Goal: Task Accomplishment & Management: Complete application form

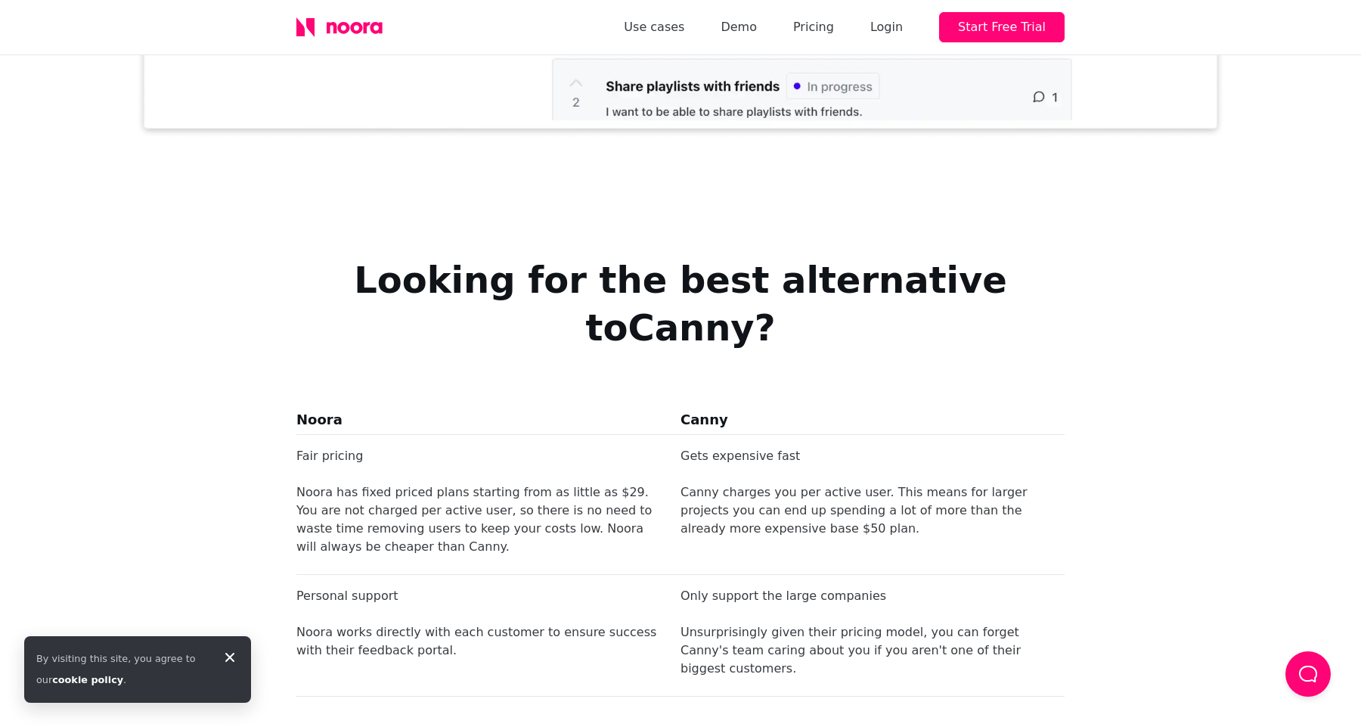
scroll to position [1007, 0]
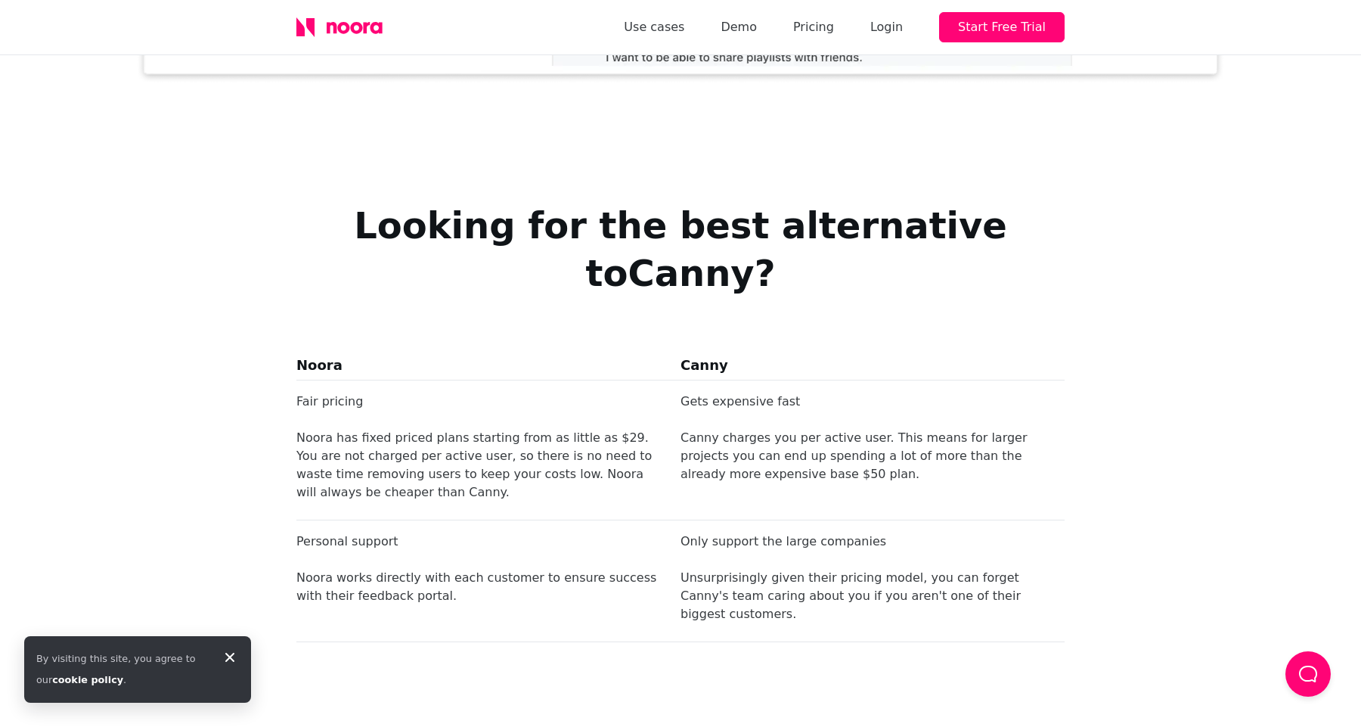
click at [226, 655] on icon at bounding box center [230, 657] width 18 height 18
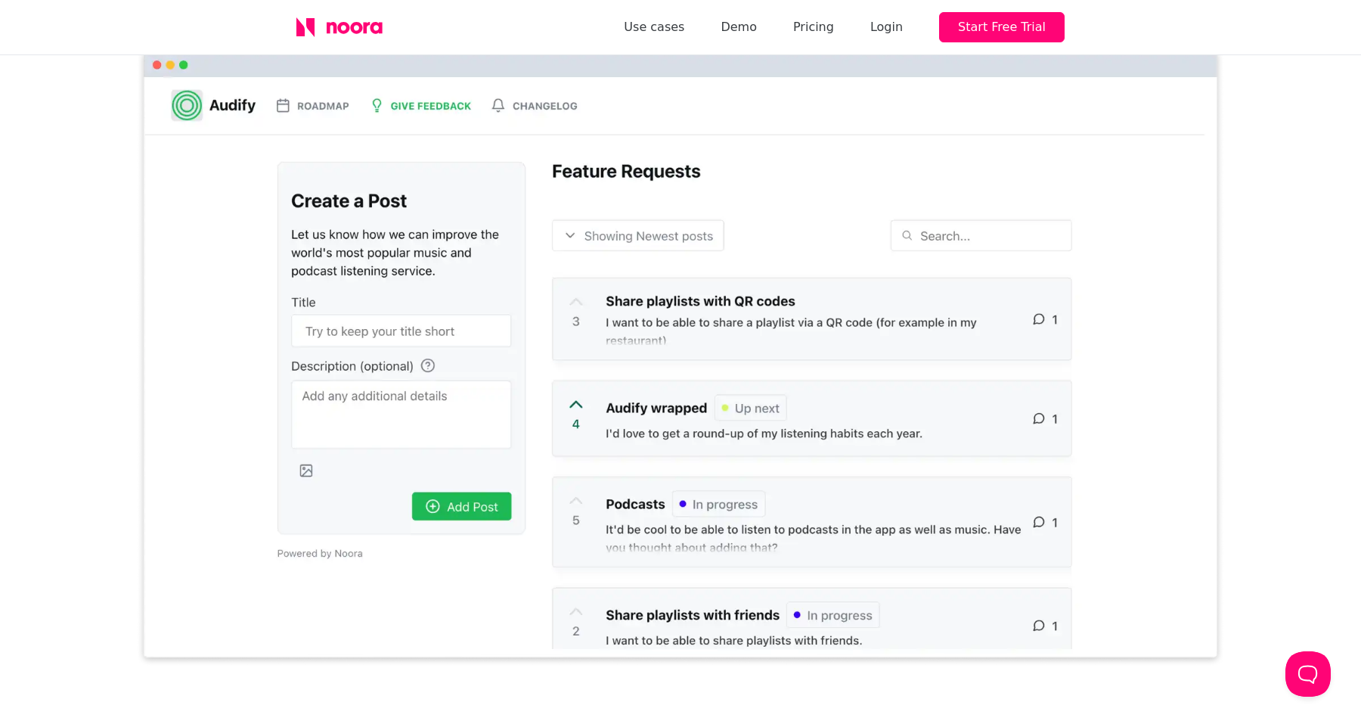
scroll to position [424, 0]
click at [750, 30] on link "Demo" at bounding box center [739, 27] width 36 height 21
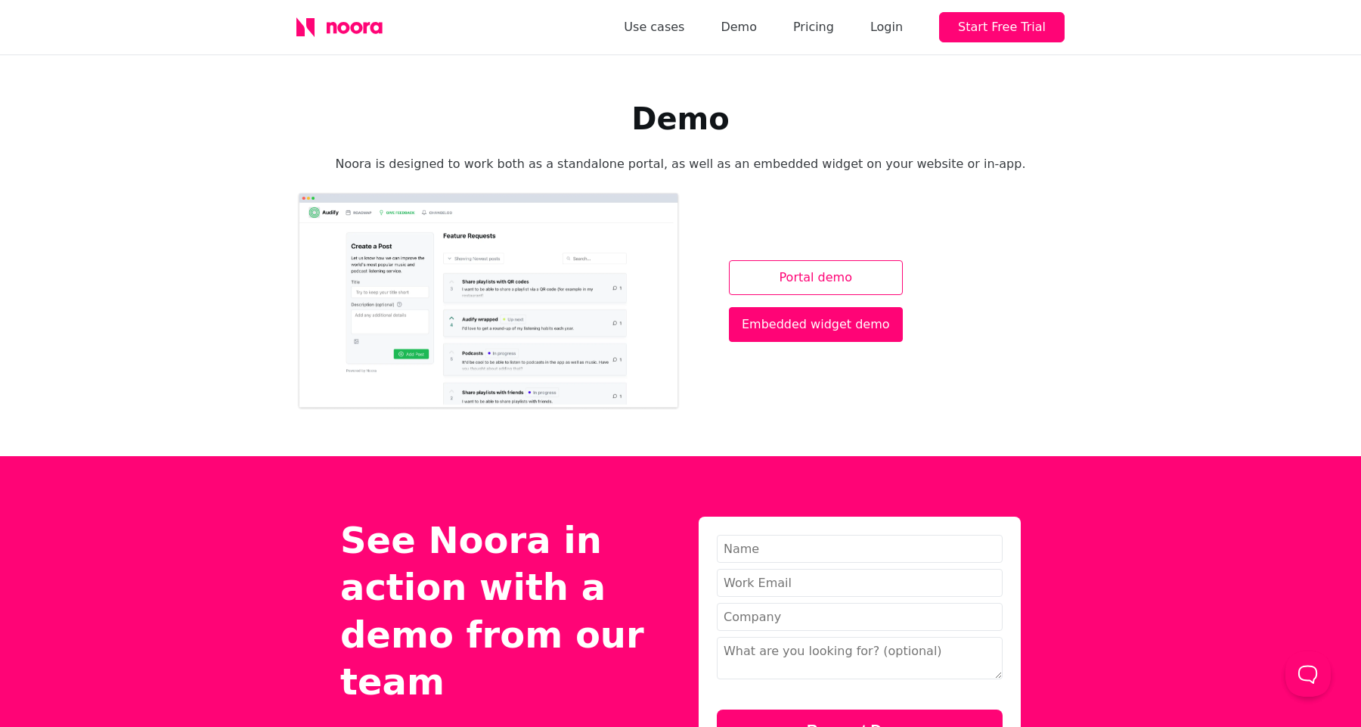
click at [821, 288] on link "Portal demo" at bounding box center [816, 277] width 174 height 35
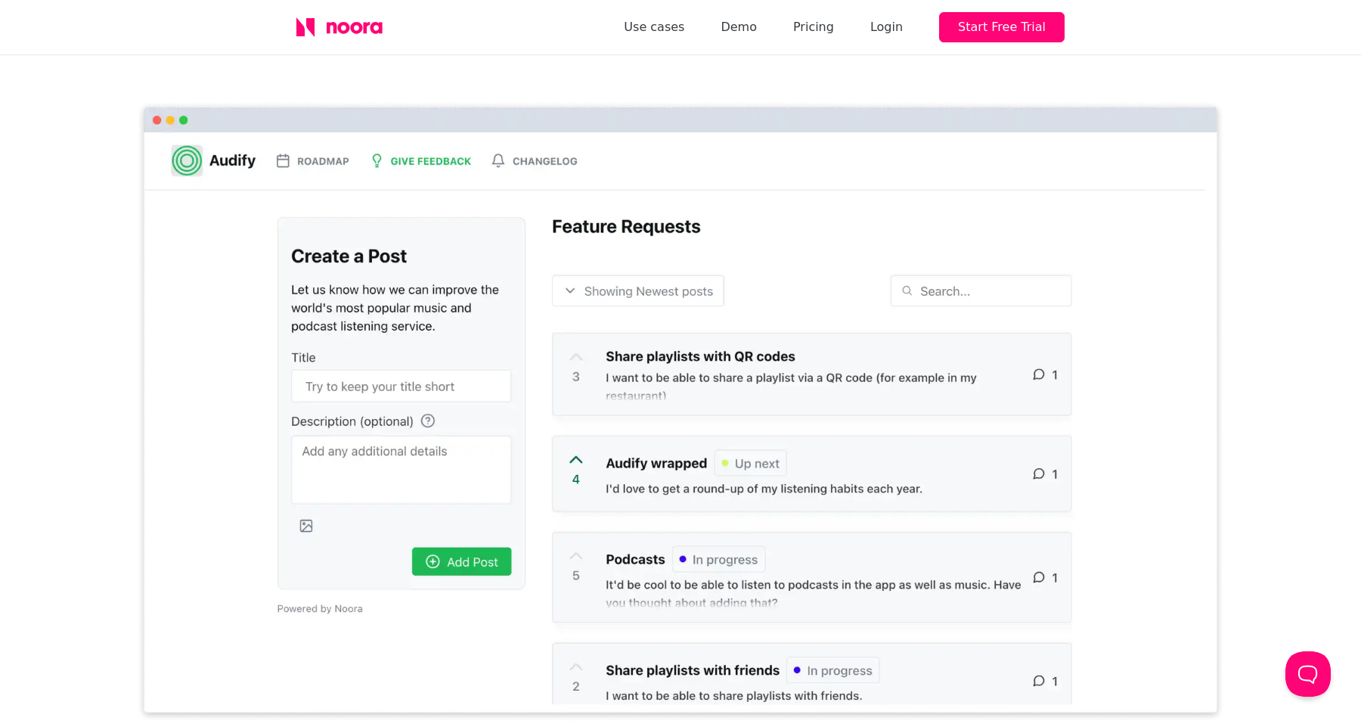
scroll to position [367, 0]
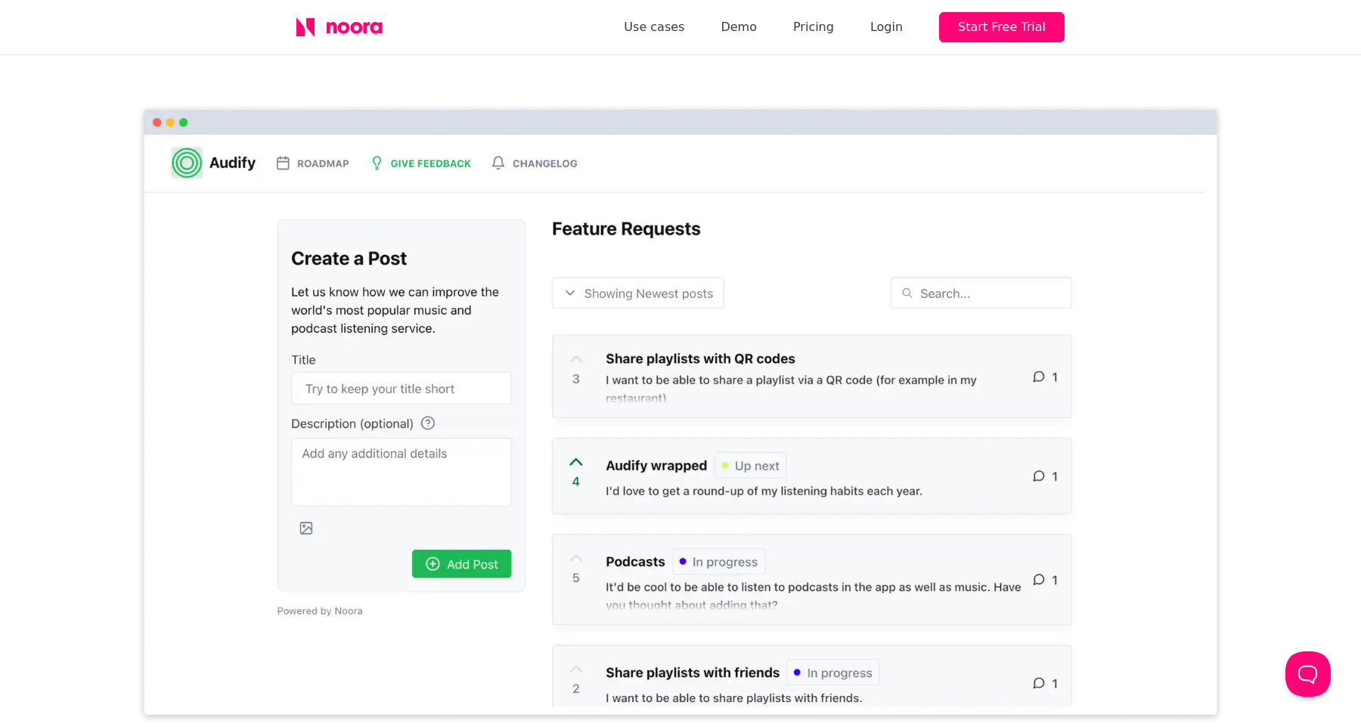
click at [428, 361] on img at bounding box center [680, 414] width 1089 height 622
click at [982, 30] on button "Start Free Trial" at bounding box center [1002, 27] width 126 height 30
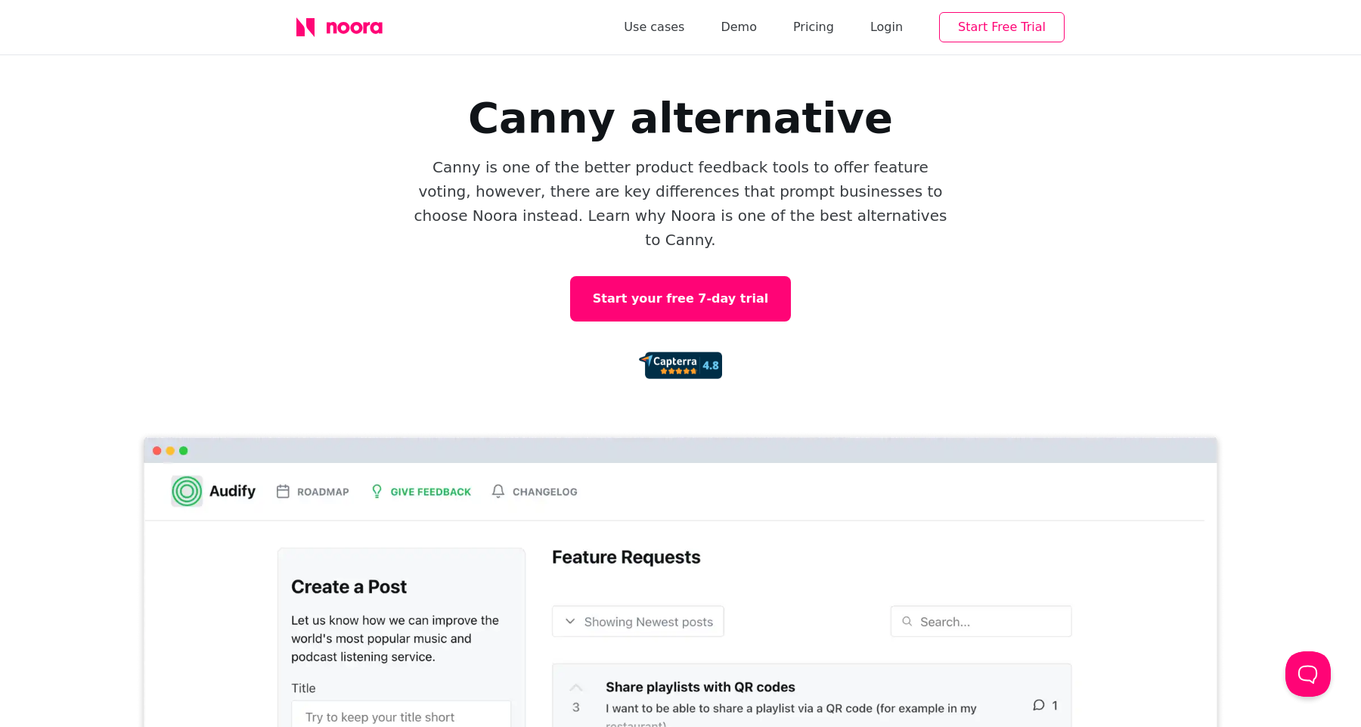
scroll to position [0, 0]
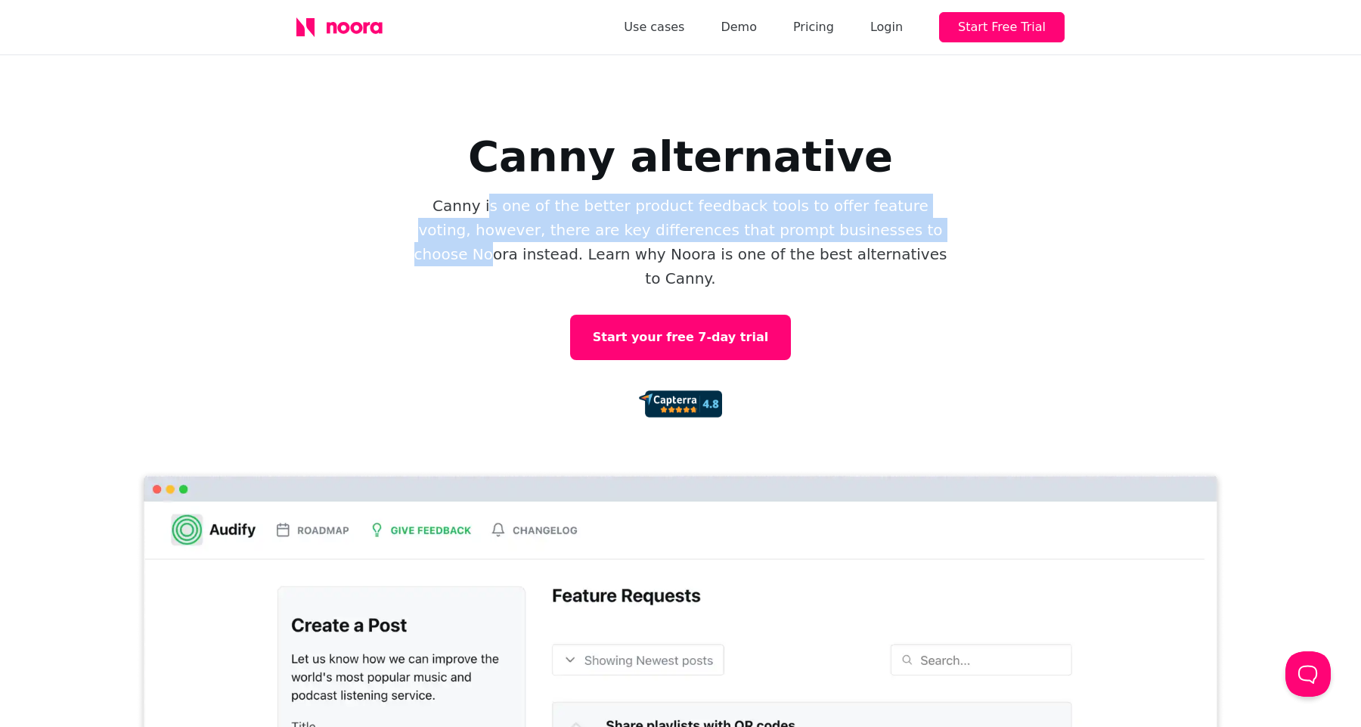
drag, startPoint x: 461, startPoint y: 207, endPoint x: 840, endPoint y: 221, distance: 379.2
click at [838, 220] on p "Canny is one of the better product feedback tools to offer feature voting, howe…" at bounding box center [680, 242] width 545 height 97
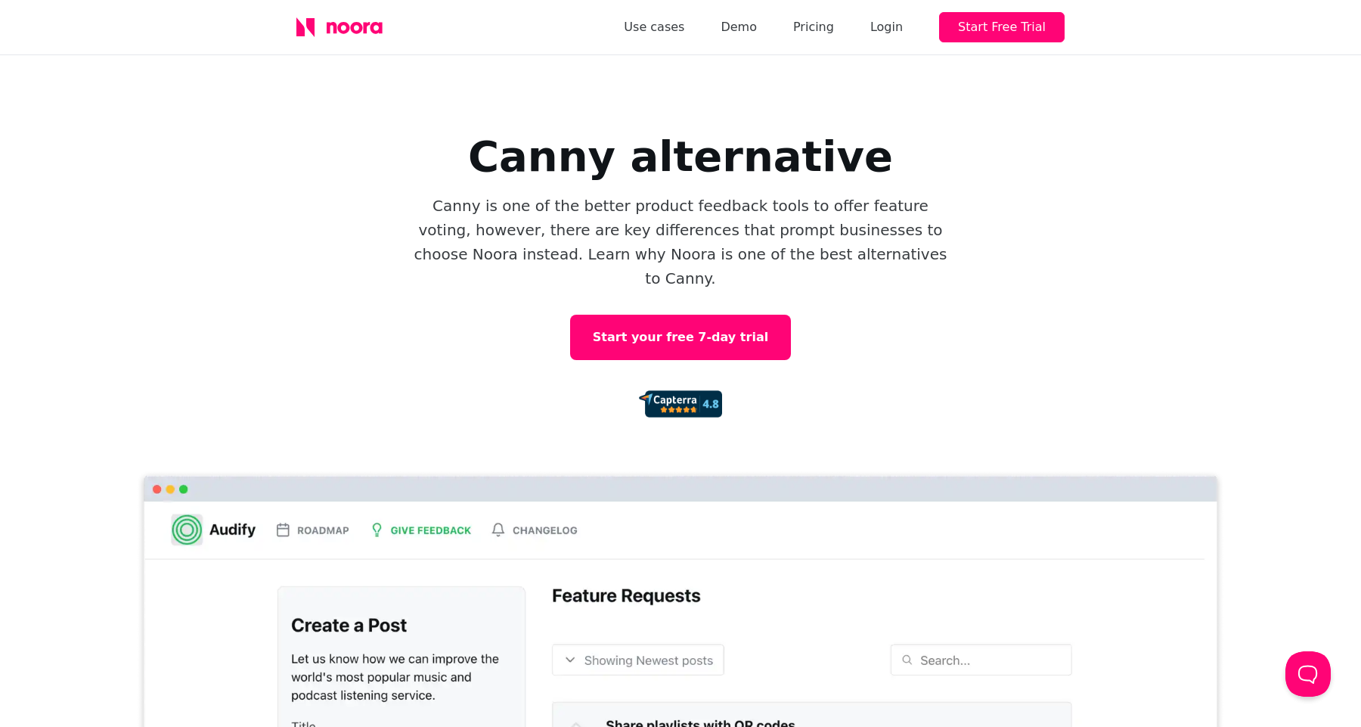
click at [840, 221] on p "Canny is one of the better product feedback tools to offer feature voting, howe…" at bounding box center [680, 242] width 545 height 97
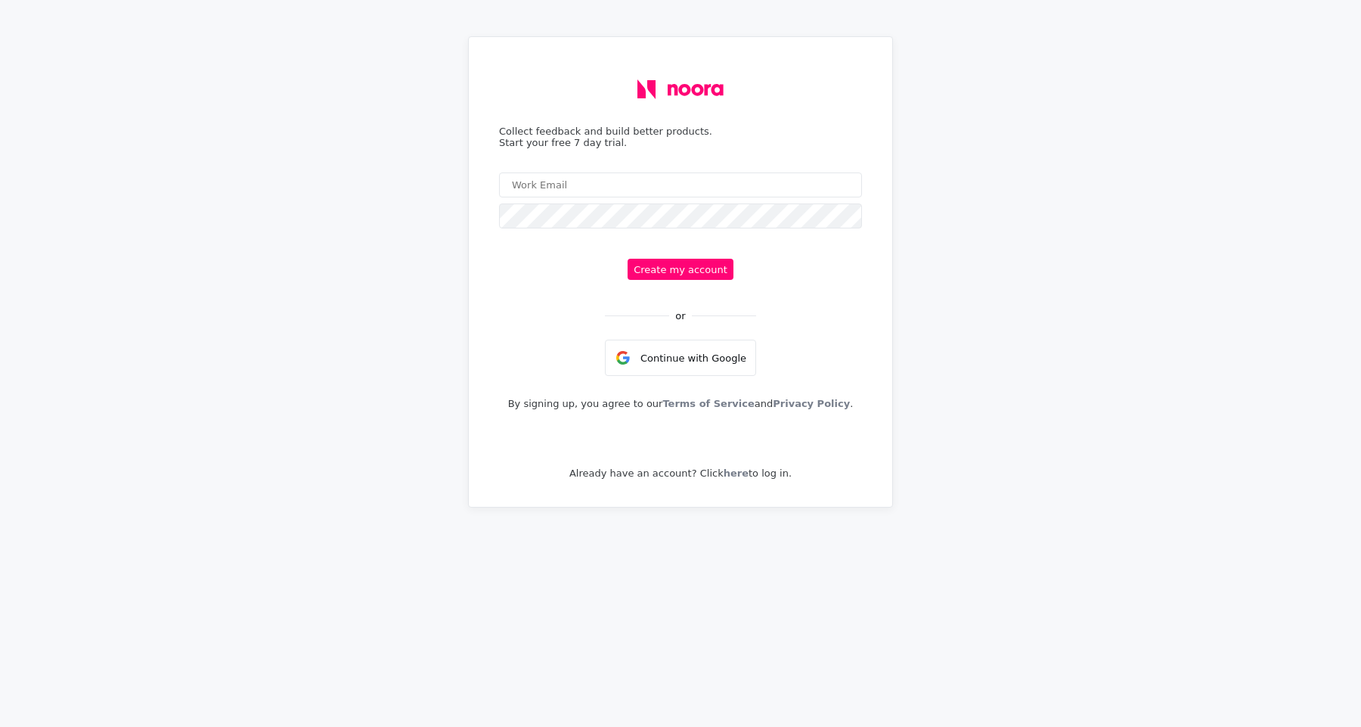
click at [607, 191] on input "email" at bounding box center [680, 184] width 363 height 25
type input "[EMAIL_ADDRESS][DOMAIN_NAME]"
click at [694, 273] on button "Create my account" at bounding box center [681, 269] width 106 height 21
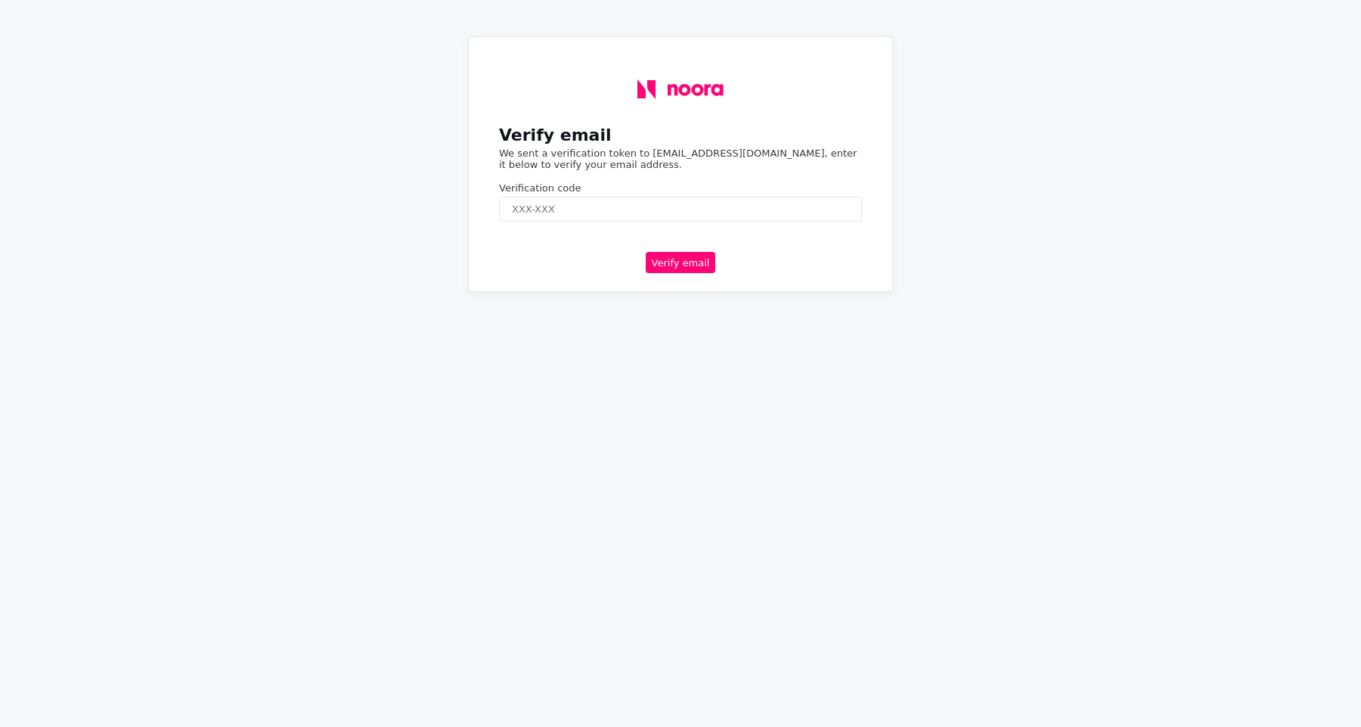
click at [654, 215] on input "text" at bounding box center [680, 209] width 363 height 25
click at [616, 208] on input "text" at bounding box center [680, 209] width 363 height 25
paste input "203701"
type input "203701"
click at [677, 262] on button "Verify email" at bounding box center [681, 262] width 70 height 21
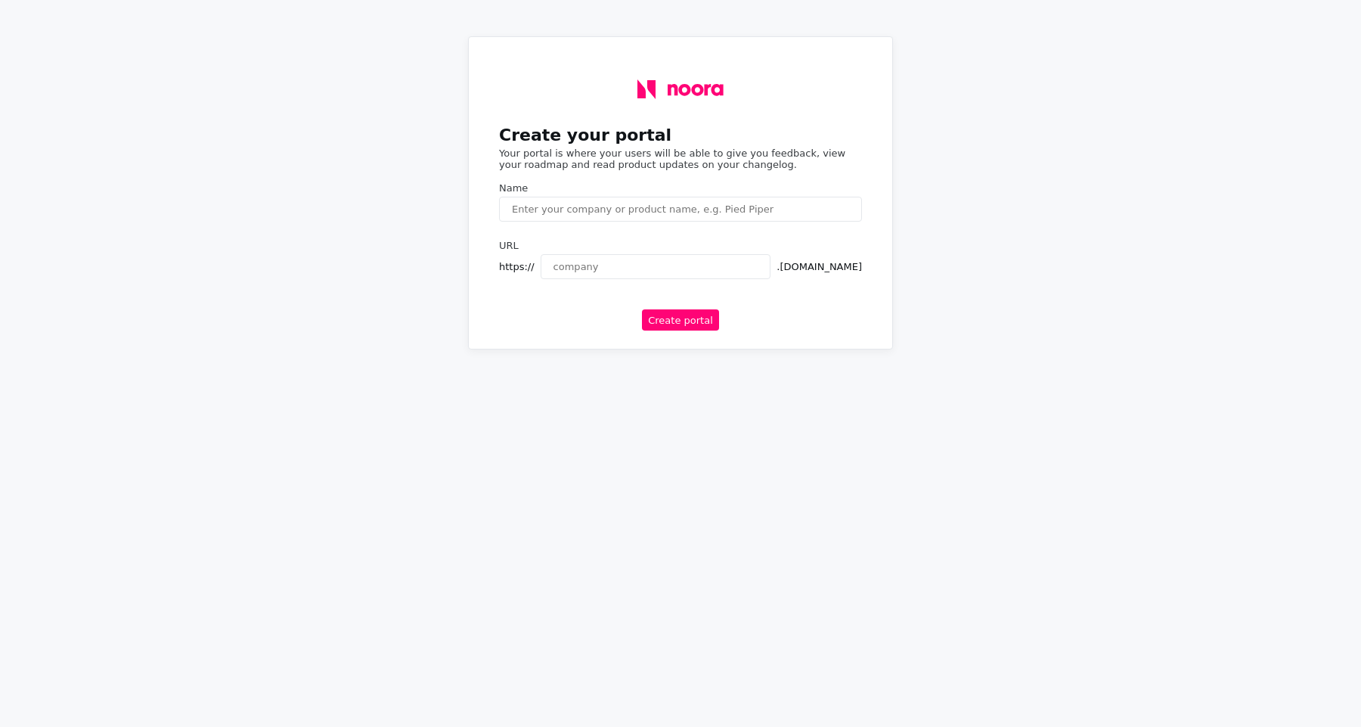
click at [734, 212] on input "text" at bounding box center [680, 209] width 363 height 25
type input "Rocca Creative thinking"
type input "roccacreative"
click at [666, 316] on button "Create portal" at bounding box center [680, 319] width 77 height 21
